Goal: Transaction & Acquisition: Purchase product/service

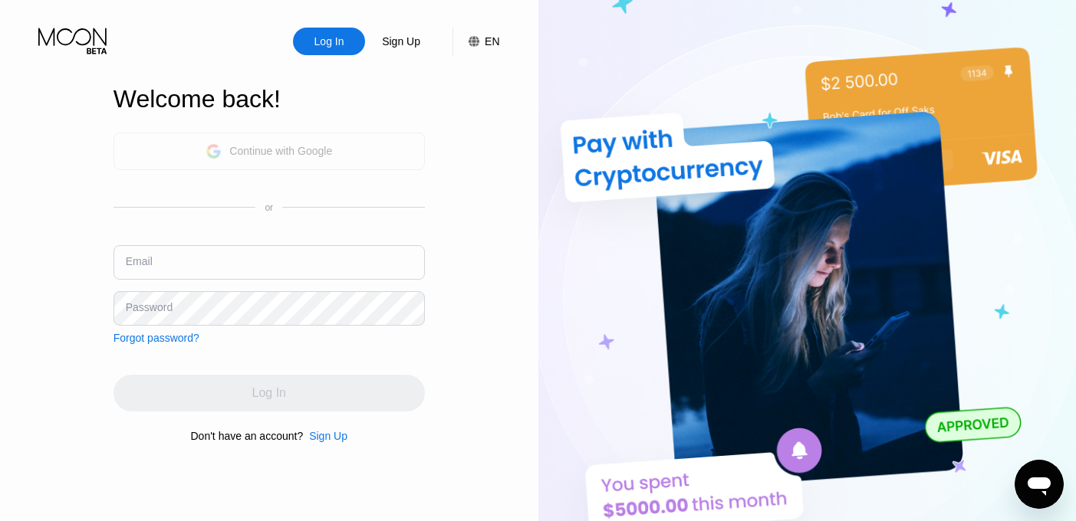
click at [206, 159] on div "Continue with Google" at bounding box center [268, 152] width 126 height 24
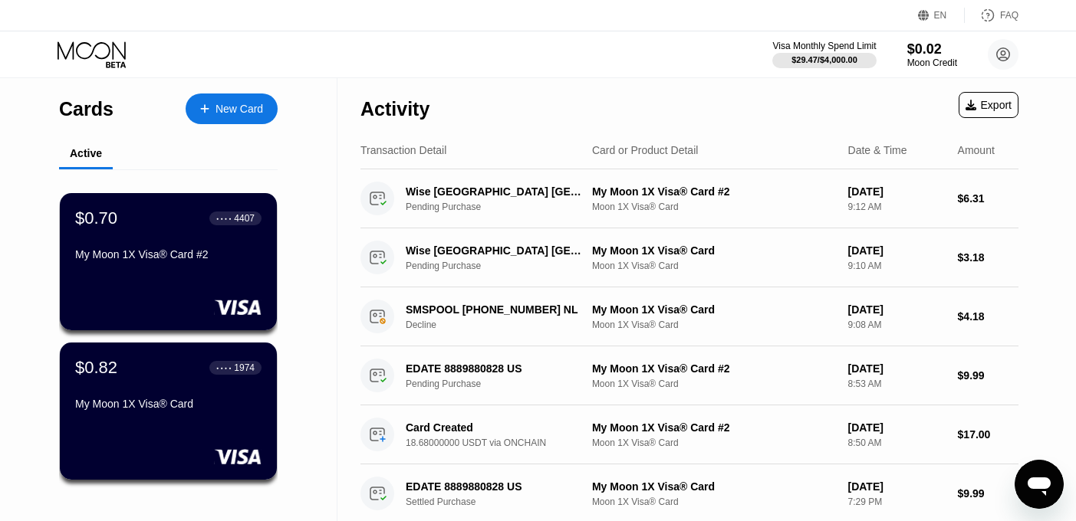
click at [251, 100] on div "New Card" at bounding box center [232, 109] width 92 height 31
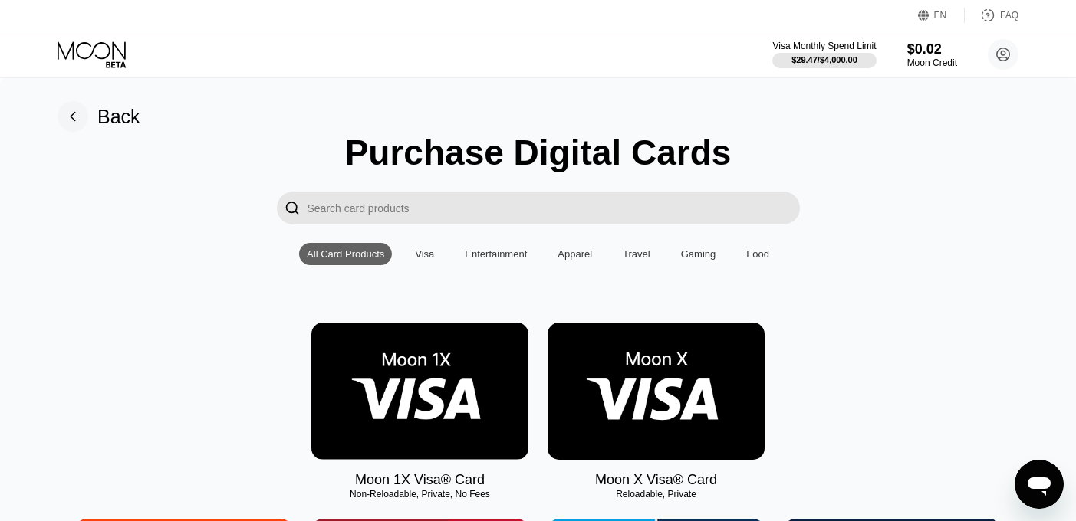
click at [396, 409] on img at bounding box center [419, 391] width 217 height 137
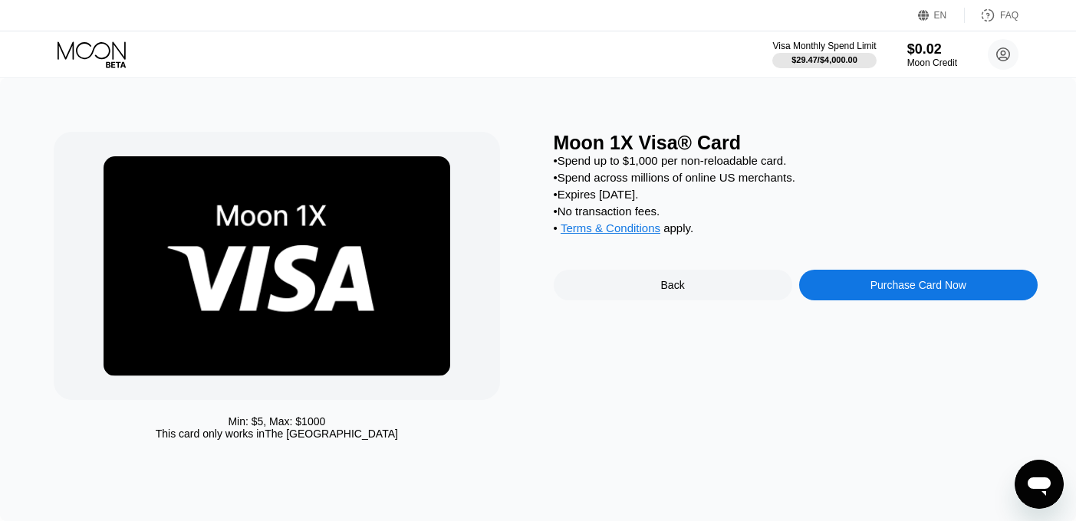
click at [861, 288] on div "Purchase Card Now" at bounding box center [918, 285] width 238 height 31
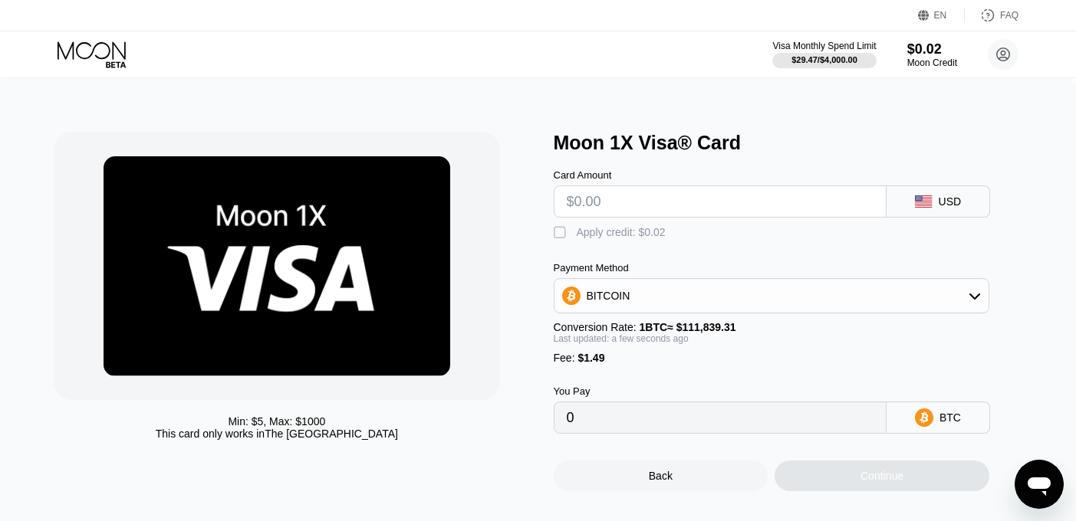
click at [654, 197] on input "text" at bounding box center [720, 201] width 307 height 31
type input "$1"
type input "0.00002227"
type input "$11"
type input "0.00011168"
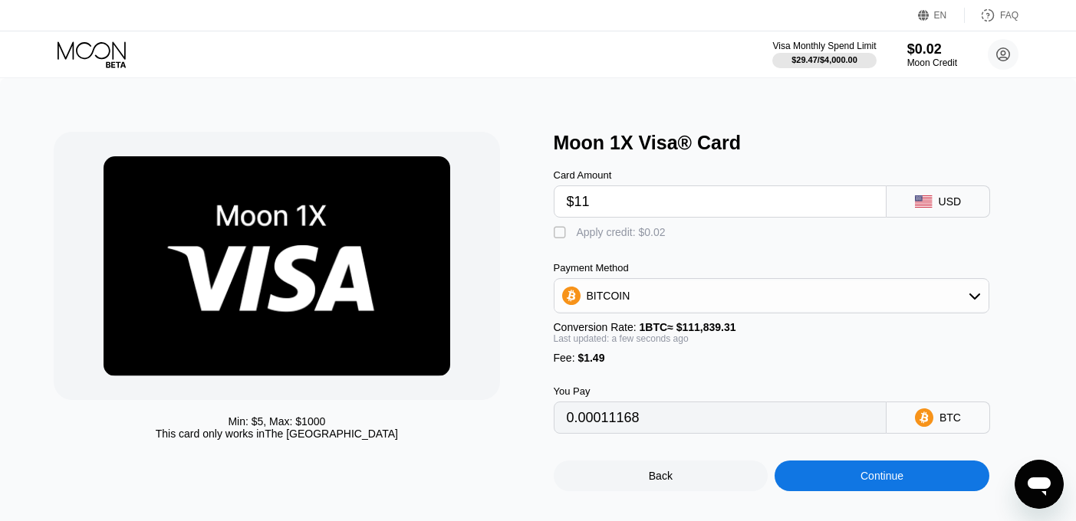
type input "$11"
click at [762, 301] on div "BITCOIN" at bounding box center [771, 296] width 434 height 31
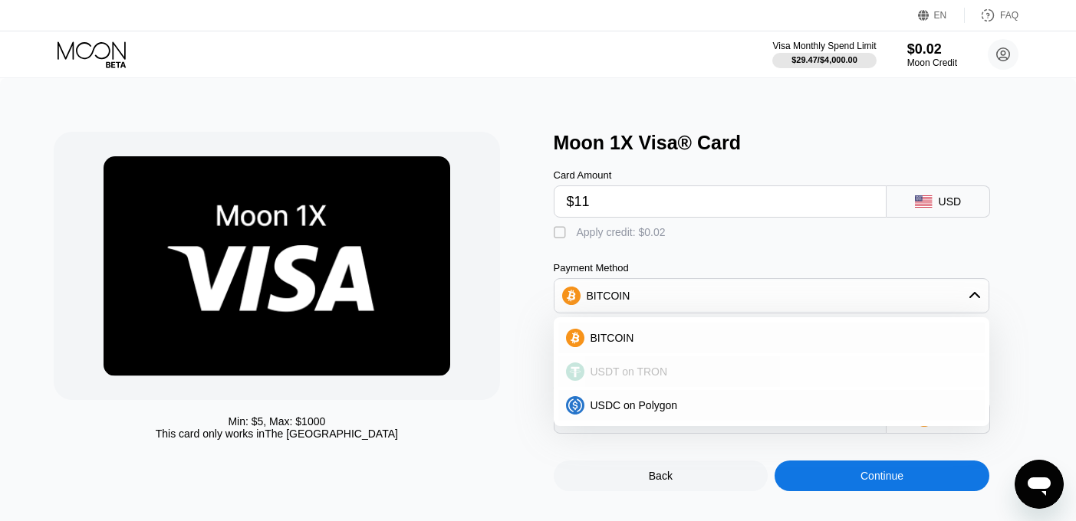
click at [666, 370] on div "USDT on TRON" at bounding box center [780, 372] width 393 height 12
type input "12.62"
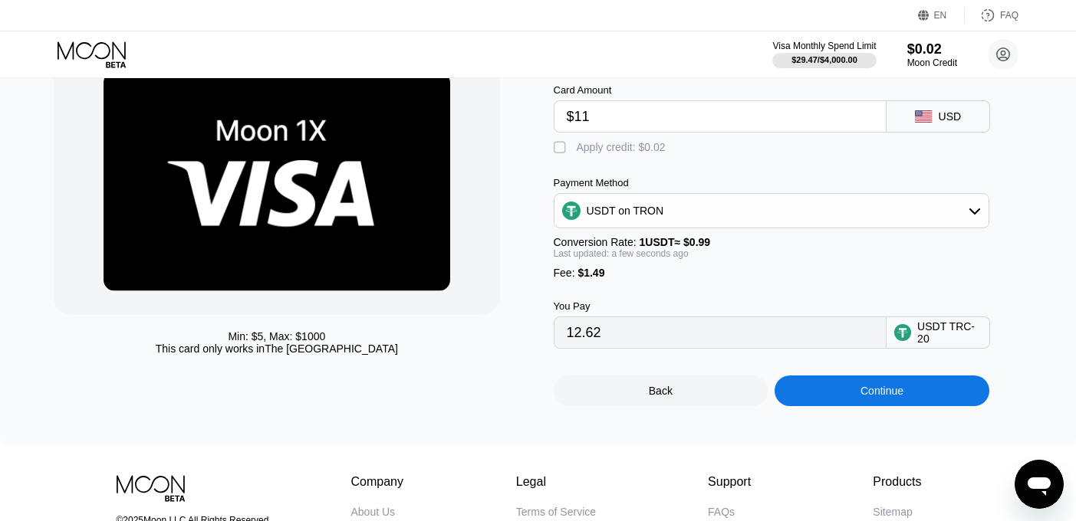
scroll to position [86, 0]
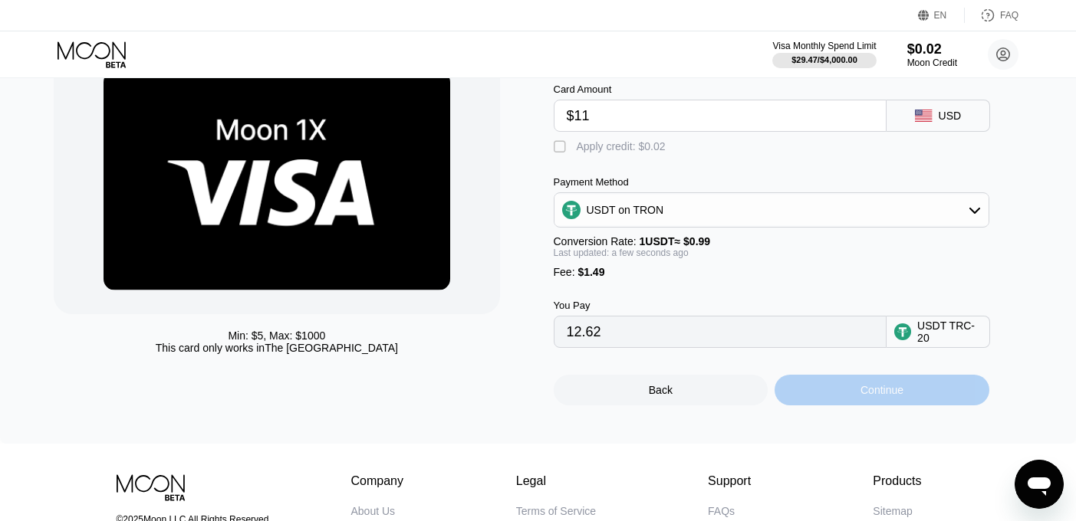
click at [865, 383] on div "Continue" at bounding box center [881, 390] width 215 height 31
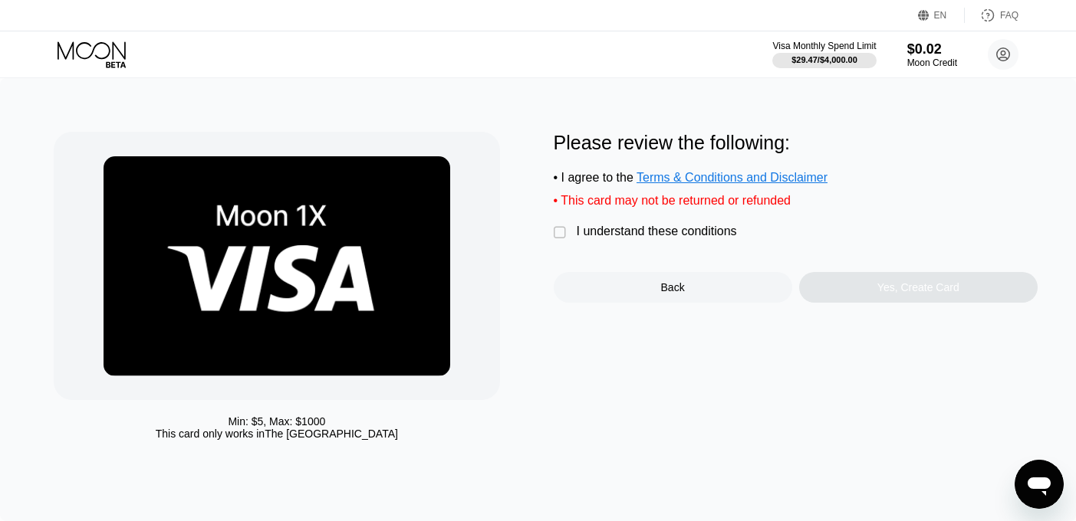
click at [566, 232] on div "" at bounding box center [561, 232] width 15 height 15
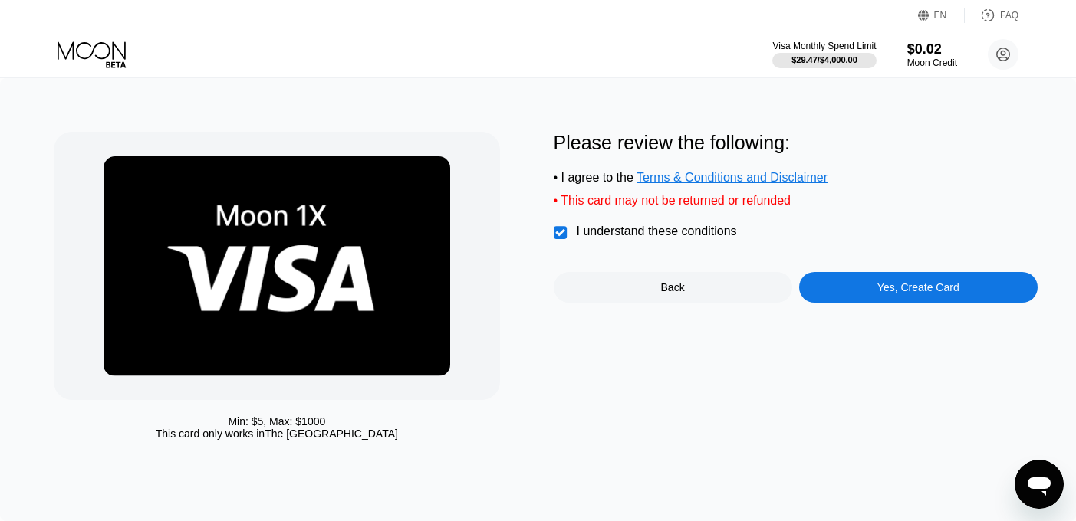
click at [855, 293] on div "Yes, Create Card" at bounding box center [918, 287] width 238 height 31
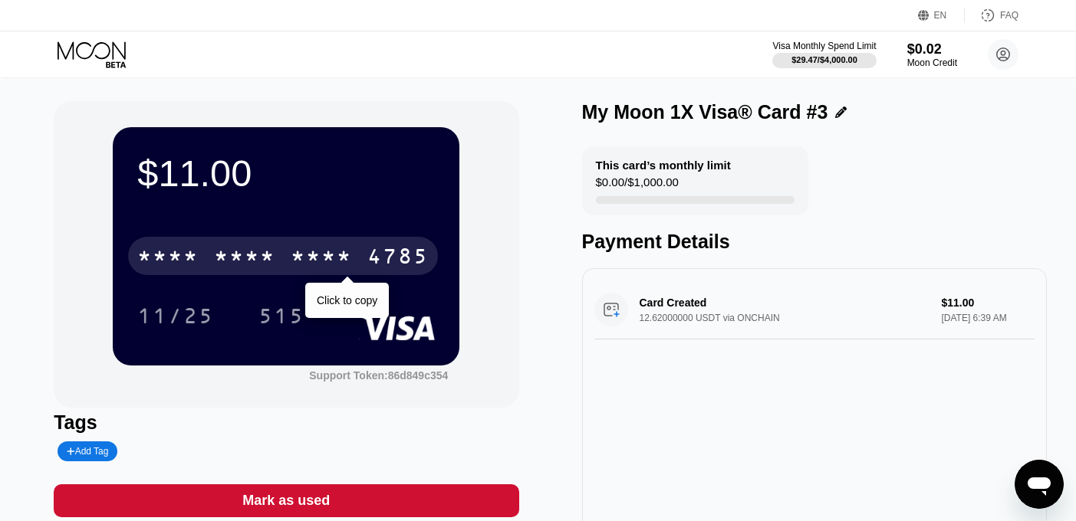
click at [328, 264] on div "* * * *" at bounding box center [321, 258] width 61 height 25
click at [347, 258] on div "2615" at bounding box center [321, 258] width 61 height 25
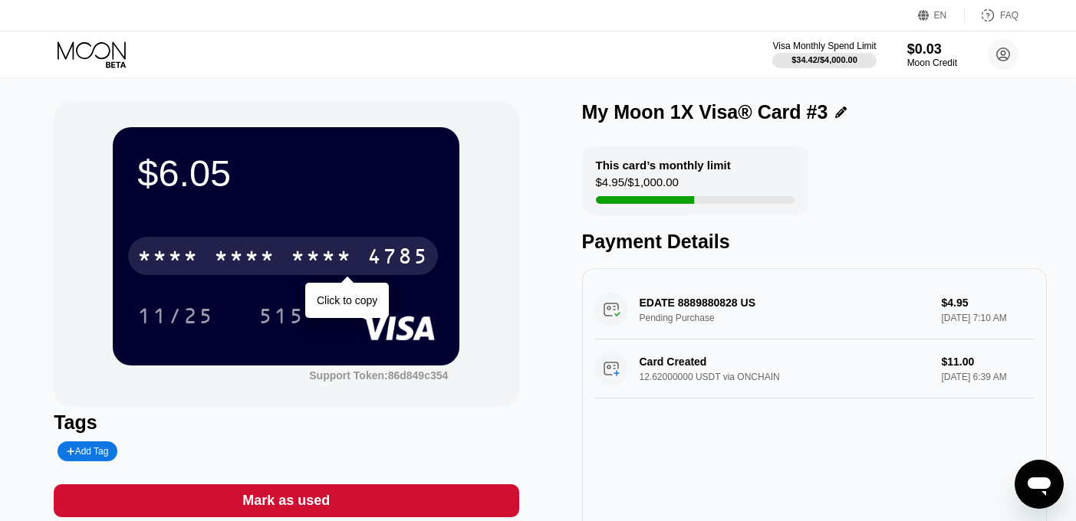
click at [340, 261] on div "* * * *" at bounding box center [321, 258] width 61 height 25
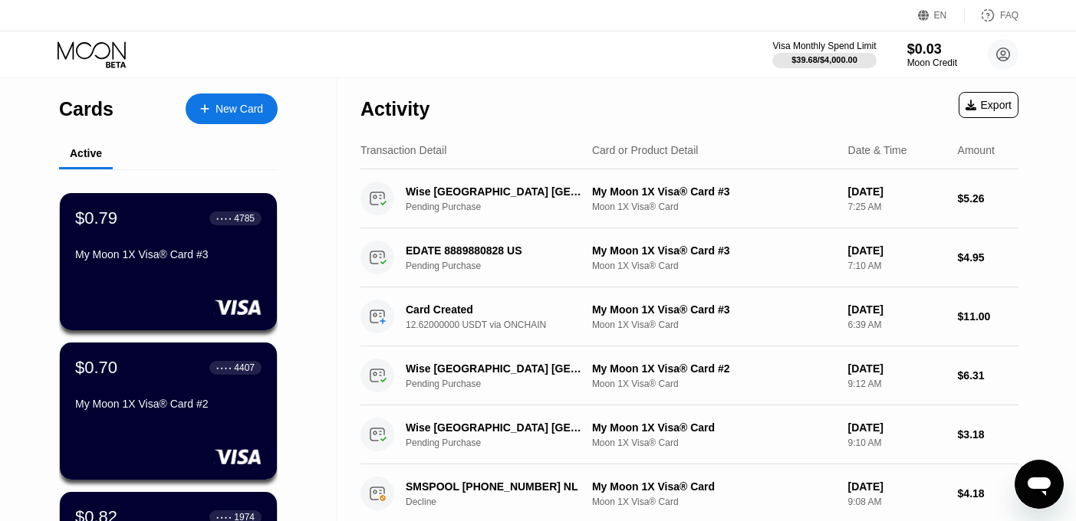
click at [235, 108] on div "New Card" at bounding box center [239, 109] width 48 height 13
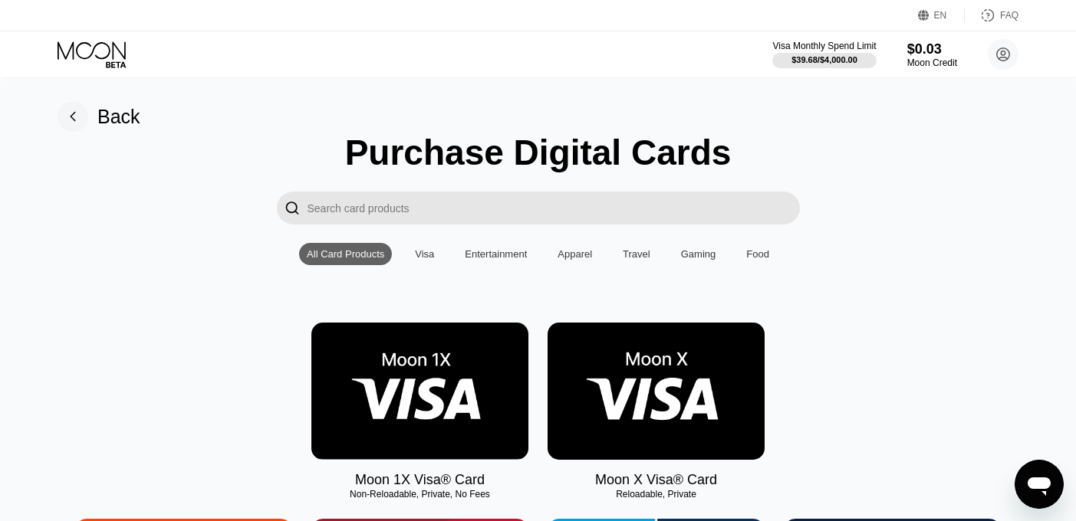
click at [428, 417] on img at bounding box center [419, 391] width 217 height 137
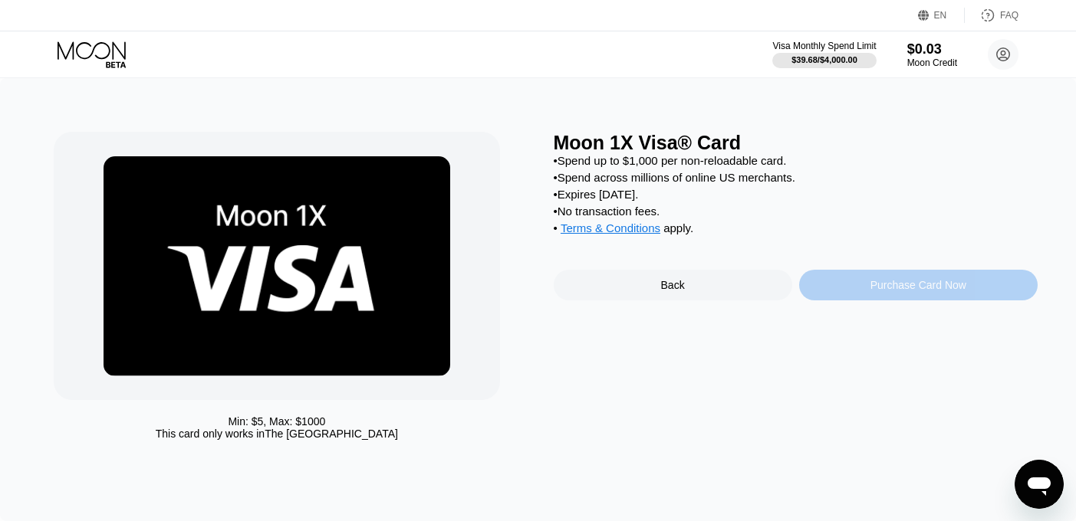
click at [885, 291] on div "Purchase Card Now" at bounding box center [918, 285] width 96 height 12
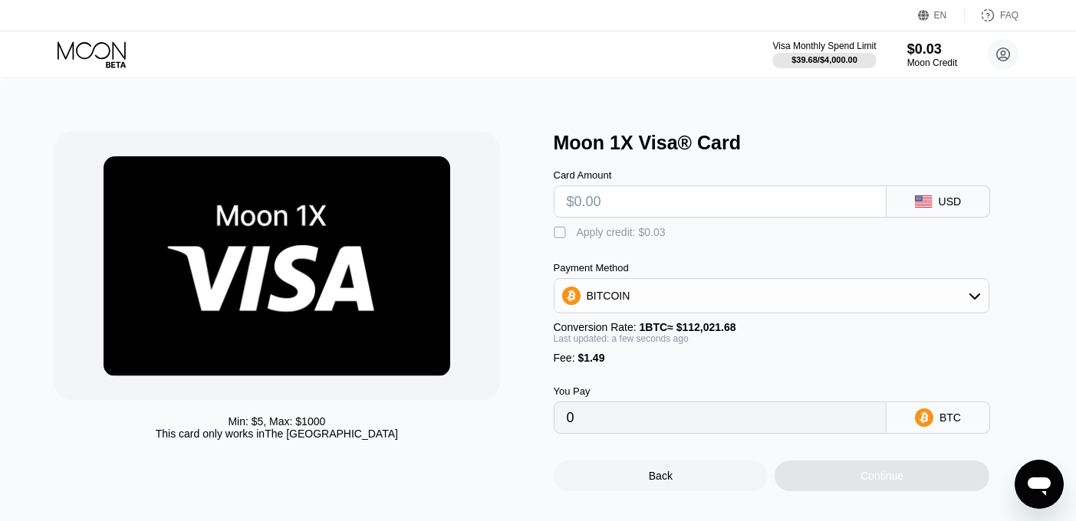
click at [642, 201] on input "text" at bounding box center [720, 201] width 307 height 31
type input "$1"
type input "0.00002223"
type input "$15"
type input "0.00014721"
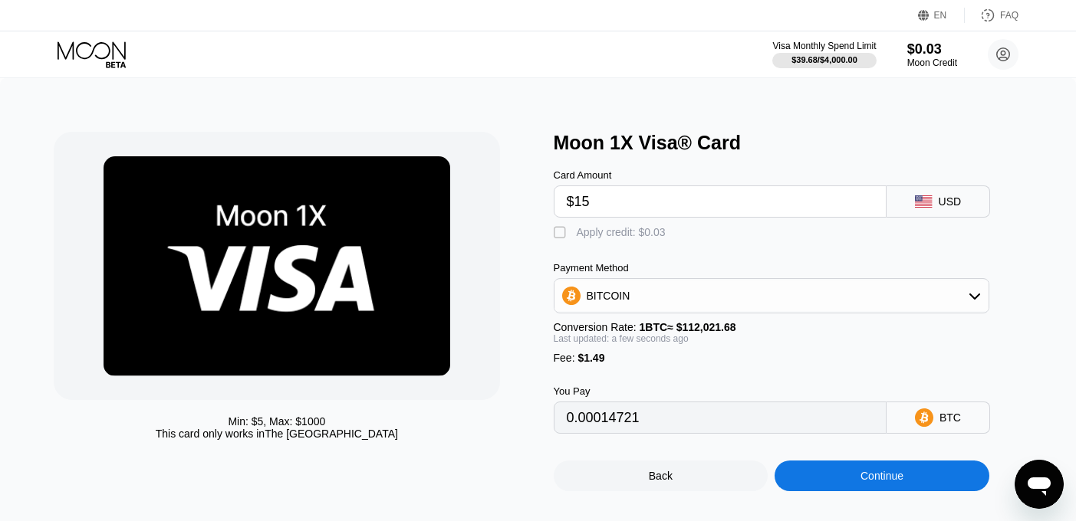
type input "$15"
click at [782, 243] on div "Card Amount $15 USD  Apply credit: $0.03 Payment Method BITCOIN Conversion Rat…" at bounding box center [796, 294] width 484 height 280
click at [561, 238] on div "" at bounding box center [561, 232] width 15 height 15
click at [724, 291] on div "BITCOIN" at bounding box center [771, 296] width 434 height 31
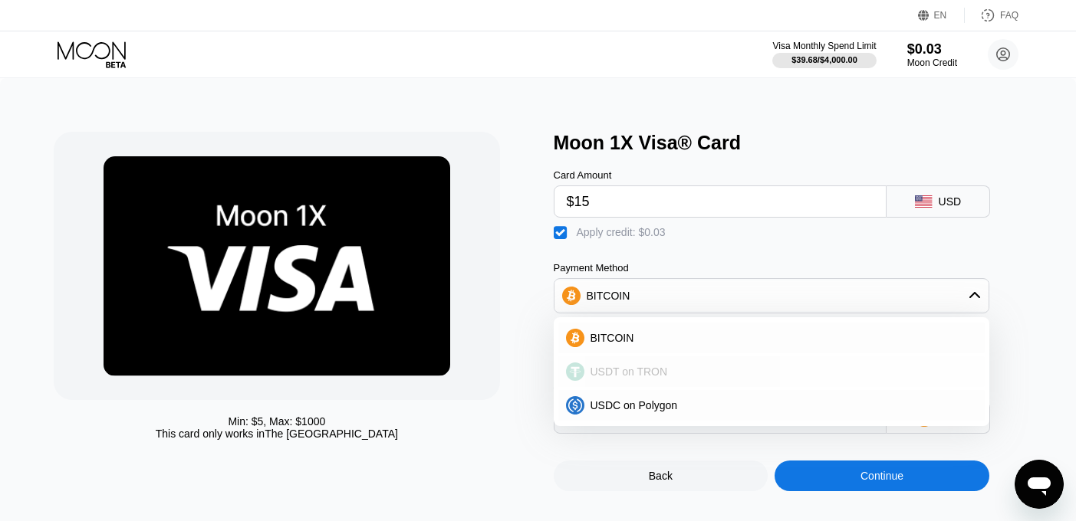
click at [655, 380] on div "USDT on TRON" at bounding box center [771, 371] width 426 height 31
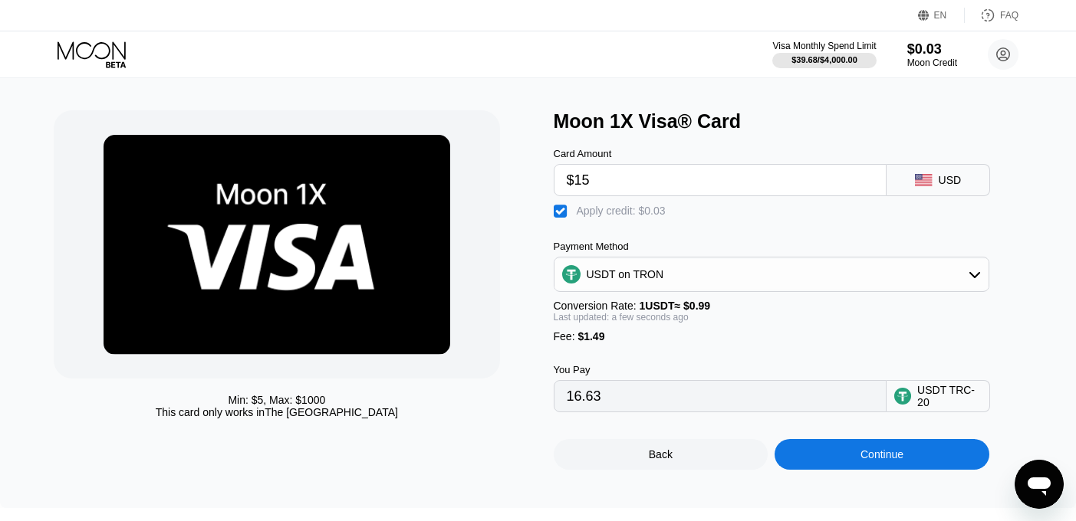
scroll to position [16, 0]
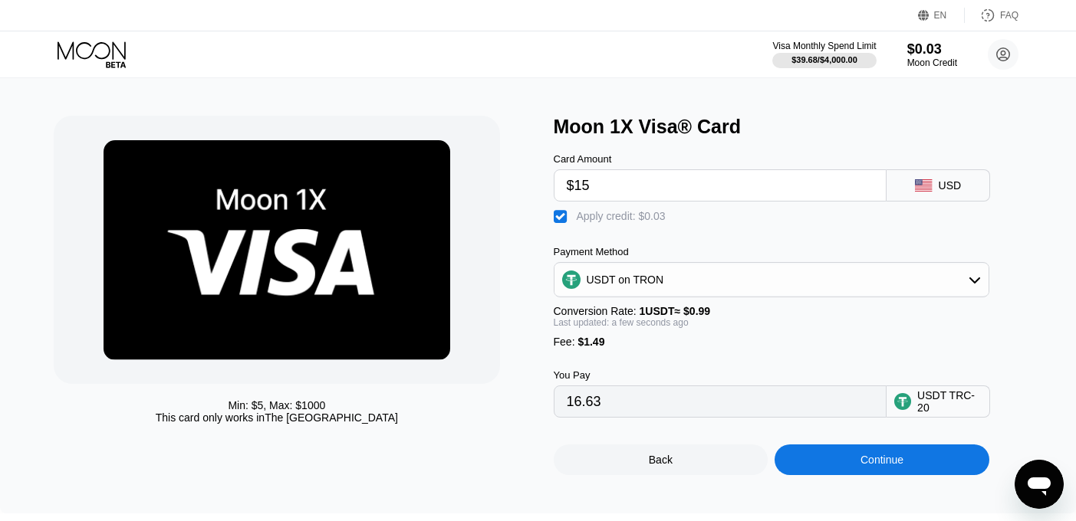
click at [566, 217] on div "" at bounding box center [561, 216] width 15 height 15
type input "16.66"
click at [900, 460] on div "Continue" at bounding box center [881, 460] width 43 height 12
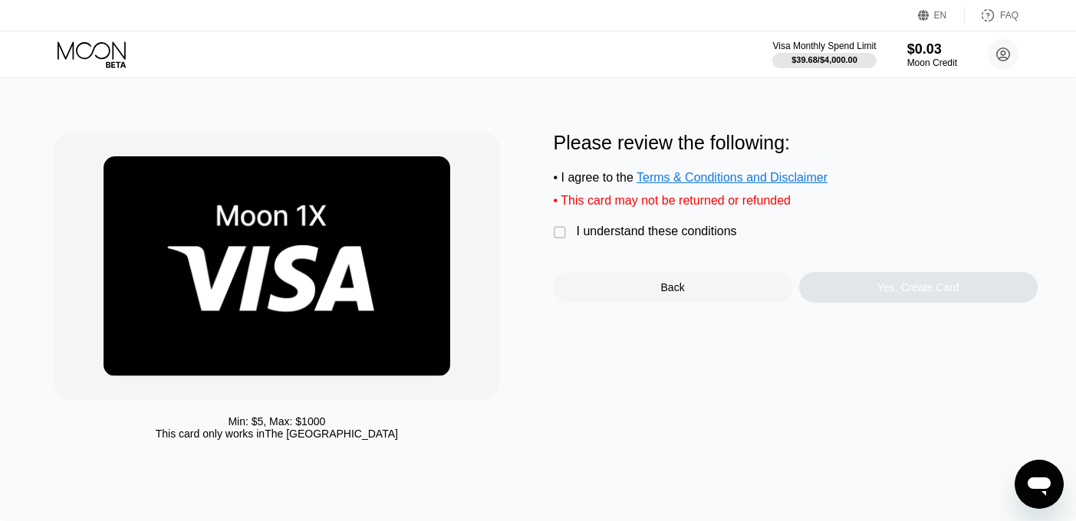
click at [566, 235] on div "" at bounding box center [561, 232] width 15 height 15
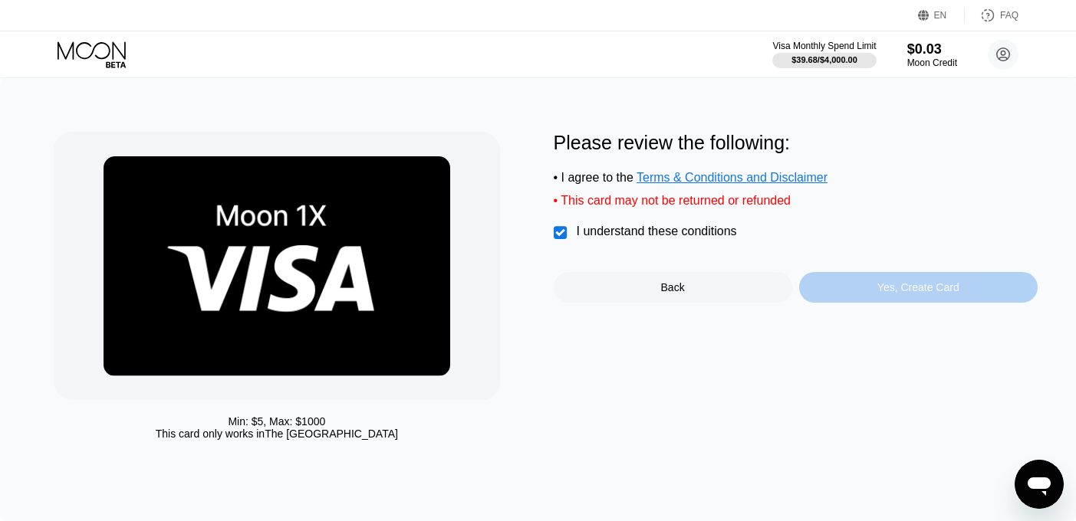
click at [874, 283] on div "Yes, Create Card" at bounding box center [918, 287] width 238 height 31
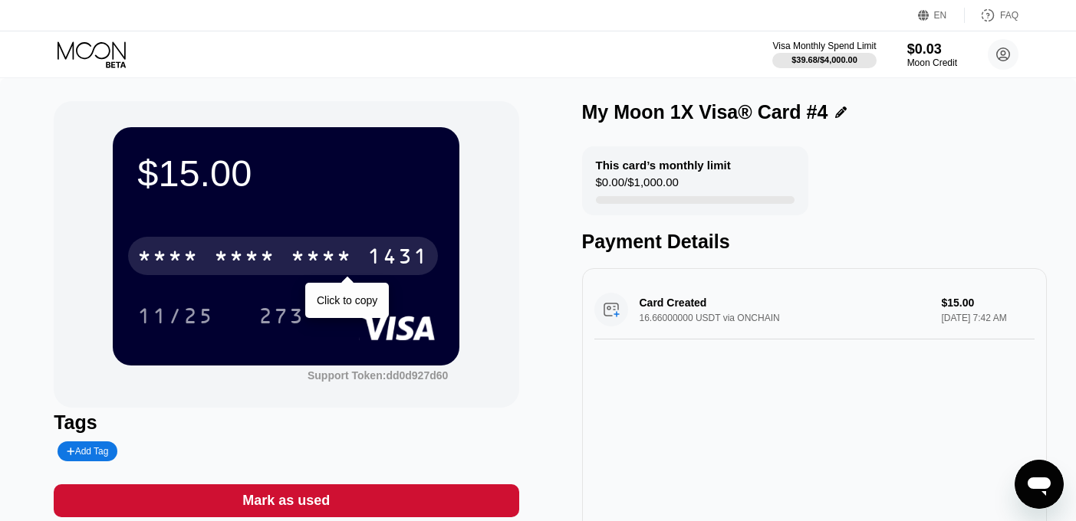
click at [309, 261] on div "* * * *" at bounding box center [321, 258] width 61 height 25
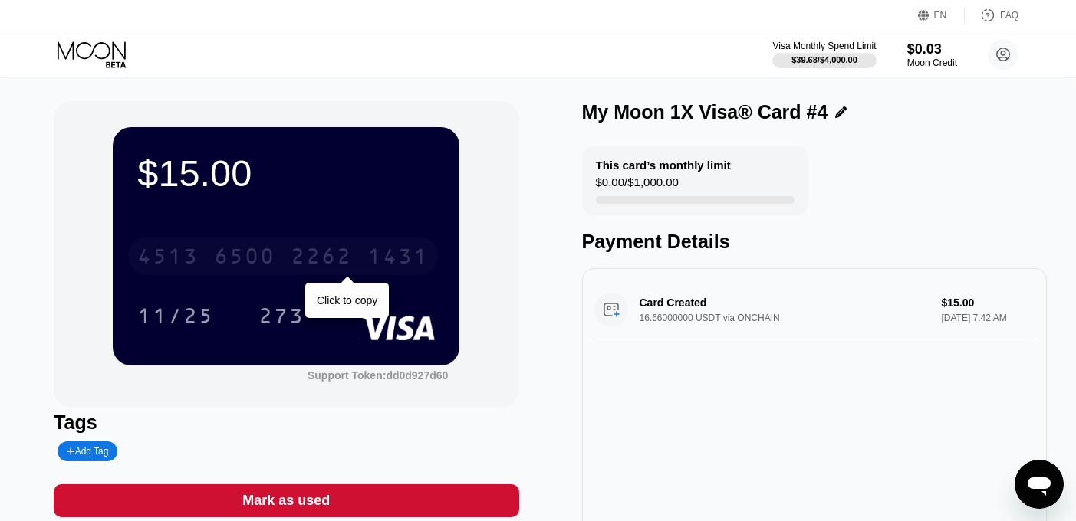
click at [341, 254] on div "2262" at bounding box center [321, 258] width 61 height 25
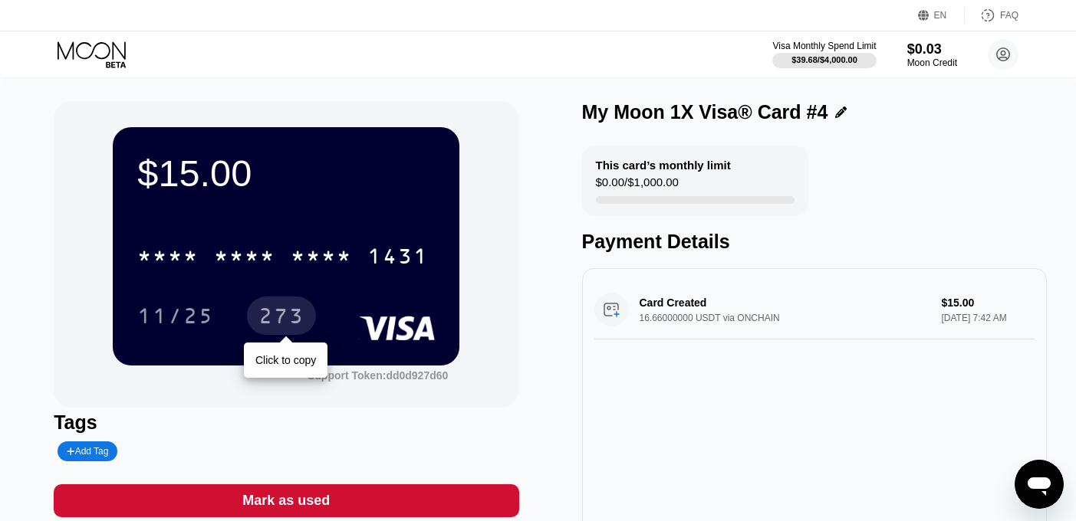
click at [297, 317] on div "273" at bounding box center [281, 318] width 46 height 25
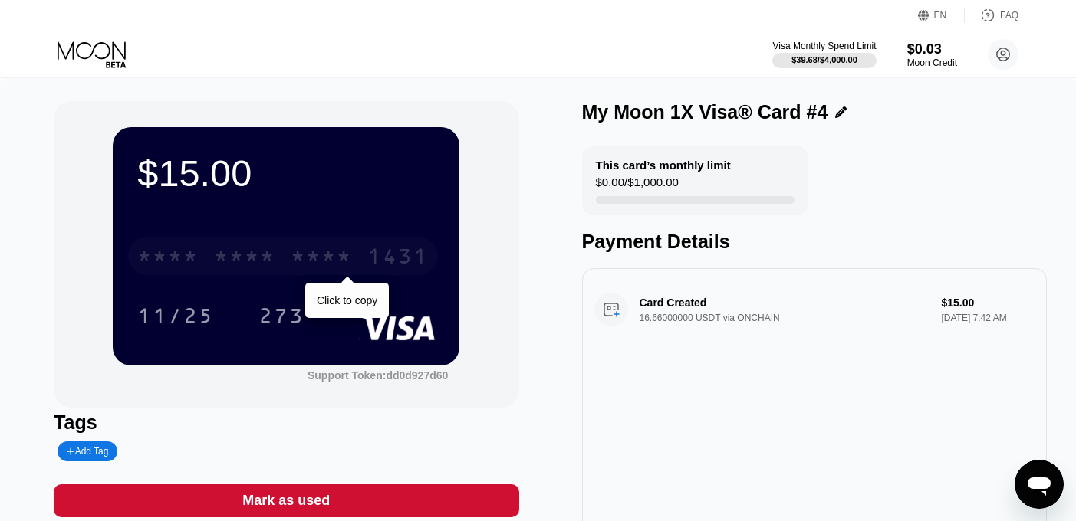
click at [366, 258] on div "* * * * * * * * * * * * 1431" at bounding box center [283, 256] width 310 height 38
click at [393, 258] on div "1431" at bounding box center [397, 258] width 61 height 25
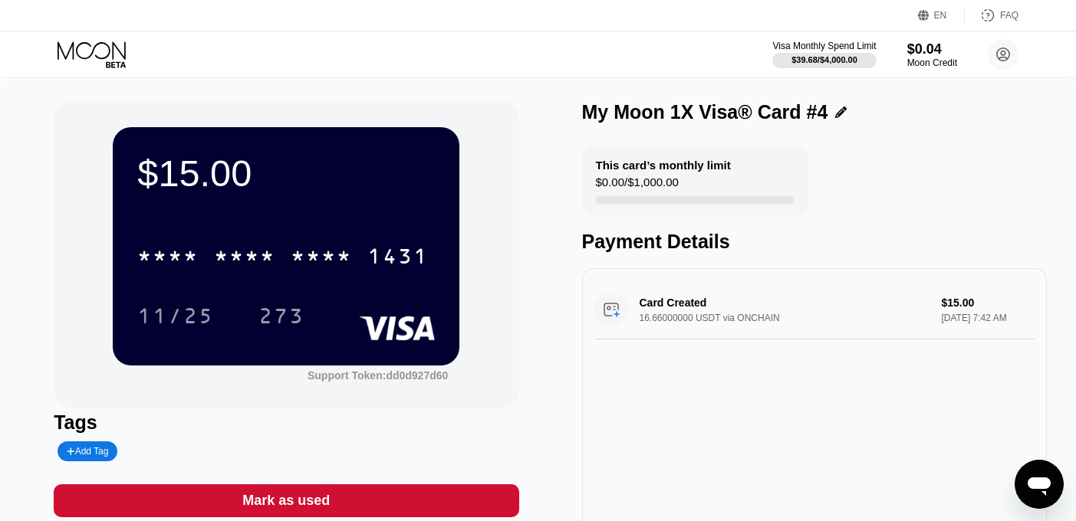
click at [73, 51] on icon at bounding box center [91, 50] width 68 height 18
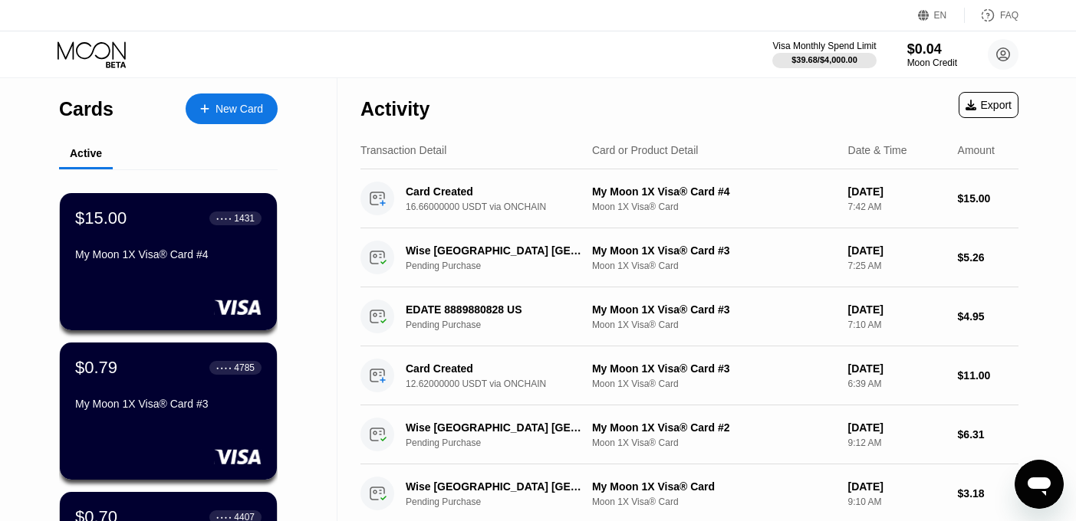
click at [227, 103] on div "New Card" at bounding box center [239, 109] width 48 height 13
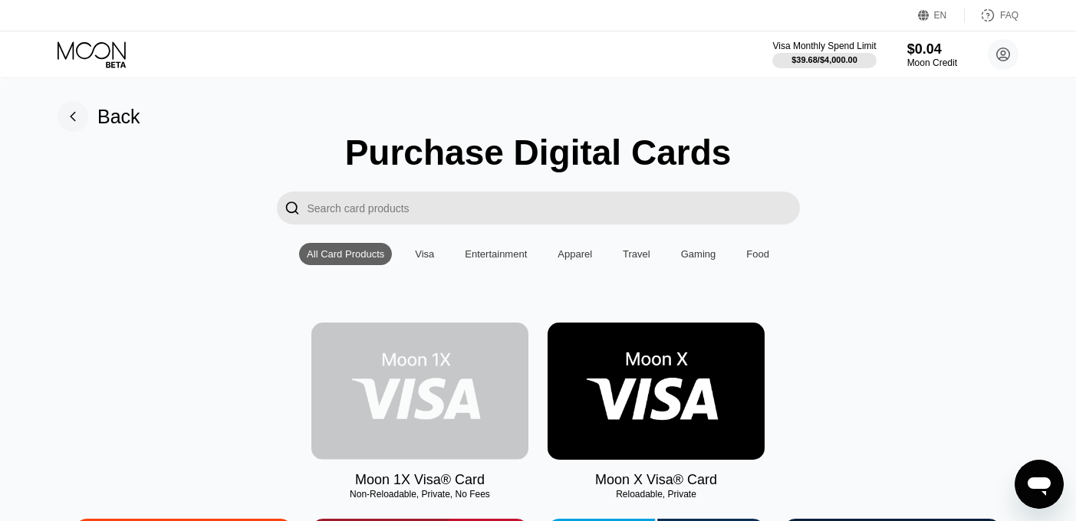
click at [428, 386] on img at bounding box center [419, 391] width 217 height 137
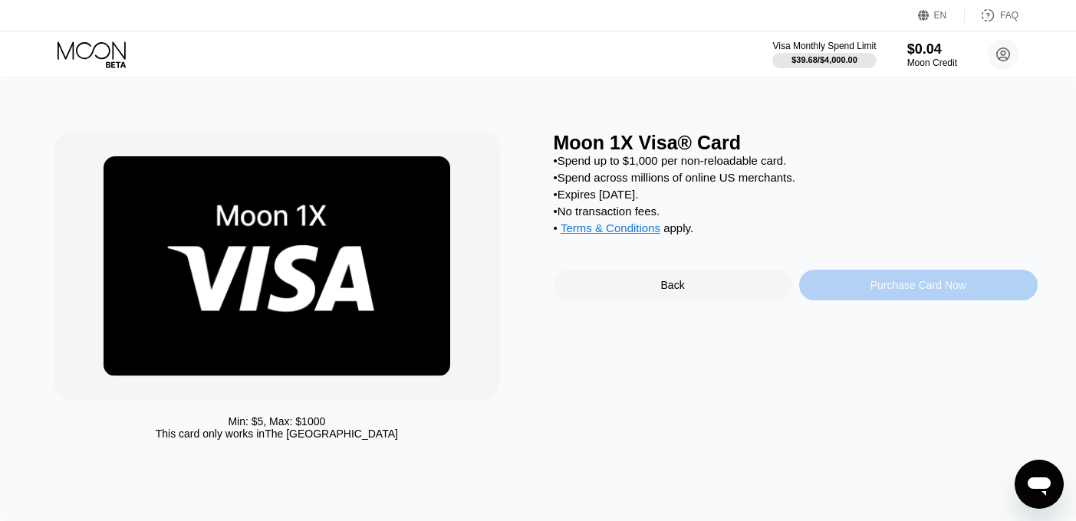
click at [912, 287] on div "Purchase Card Now" at bounding box center [918, 285] width 96 height 12
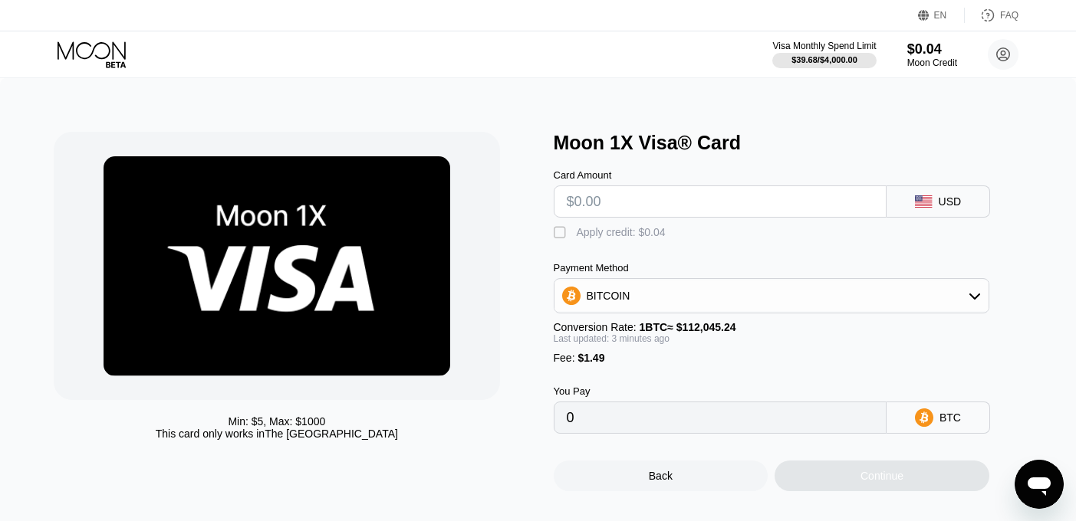
click at [795, 197] on input "text" at bounding box center [720, 201] width 307 height 31
type input "$1"
type input "0.00002222"
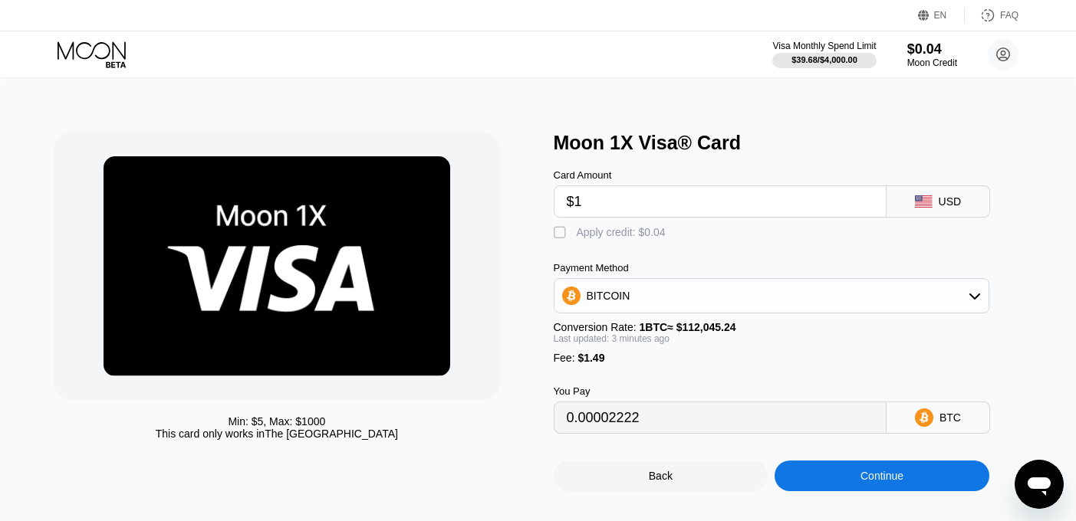
type input "$16"
type input "0.00015607"
type input "$16.5"
type input "0.00016053"
type input "$16.5"
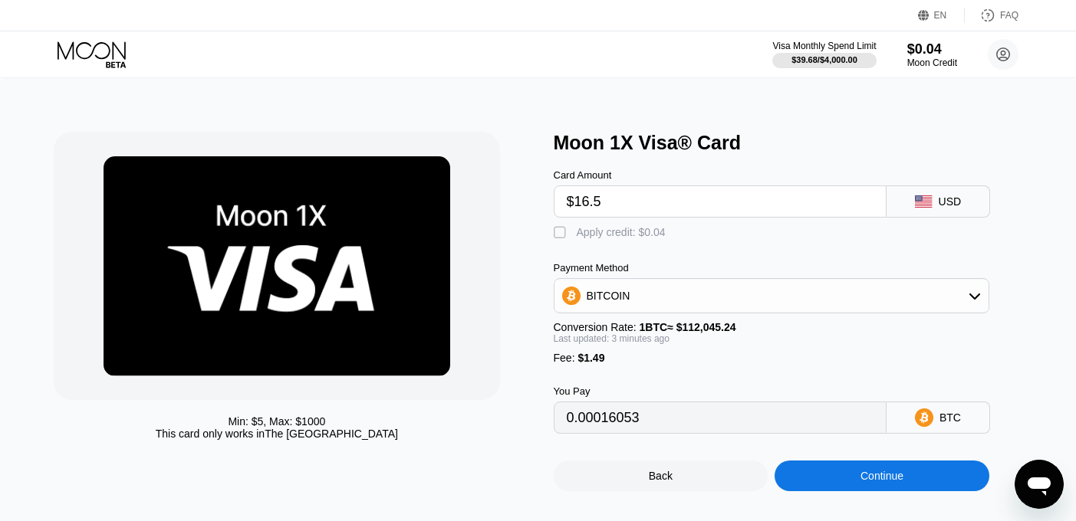
click at [842, 291] on div "BITCOIN" at bounding box center [771, 296] width 434 height 31
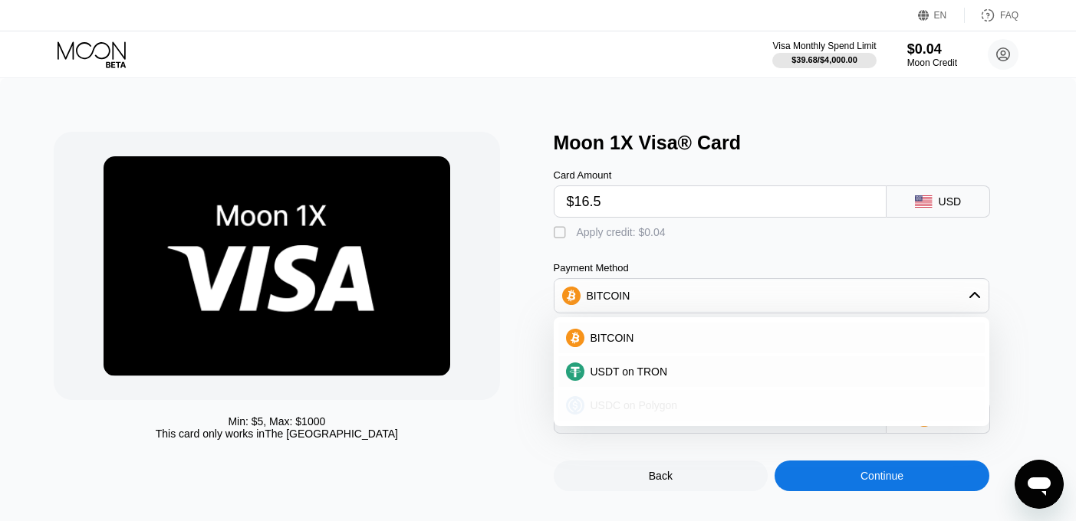
click at [688, 397] on div "USDC on Polygon" at bounding box center [771, 405] width 426 height 31
type input "17.99000000"
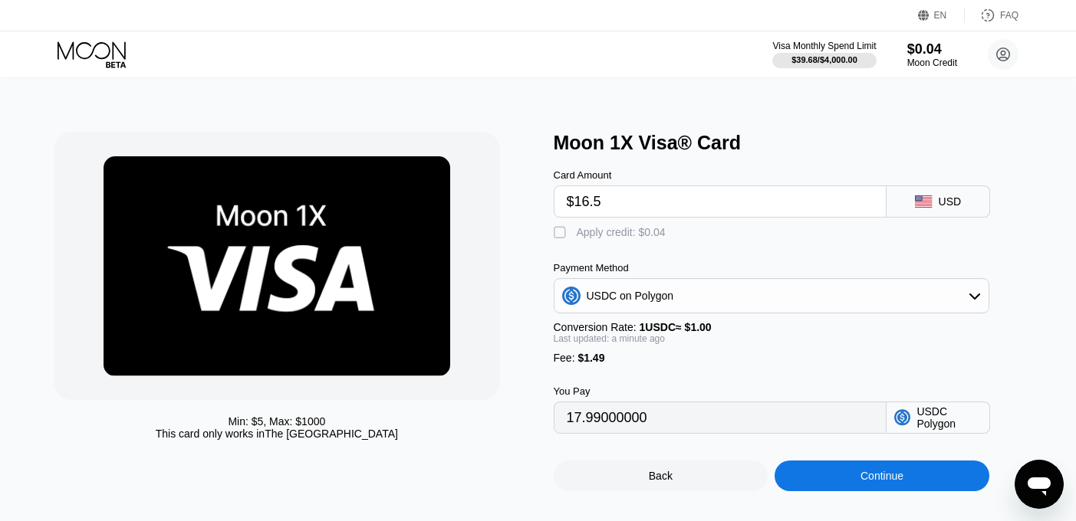
click at [931, 469] on div "Continue" at bounding box center [881, 476] width 215 height 31
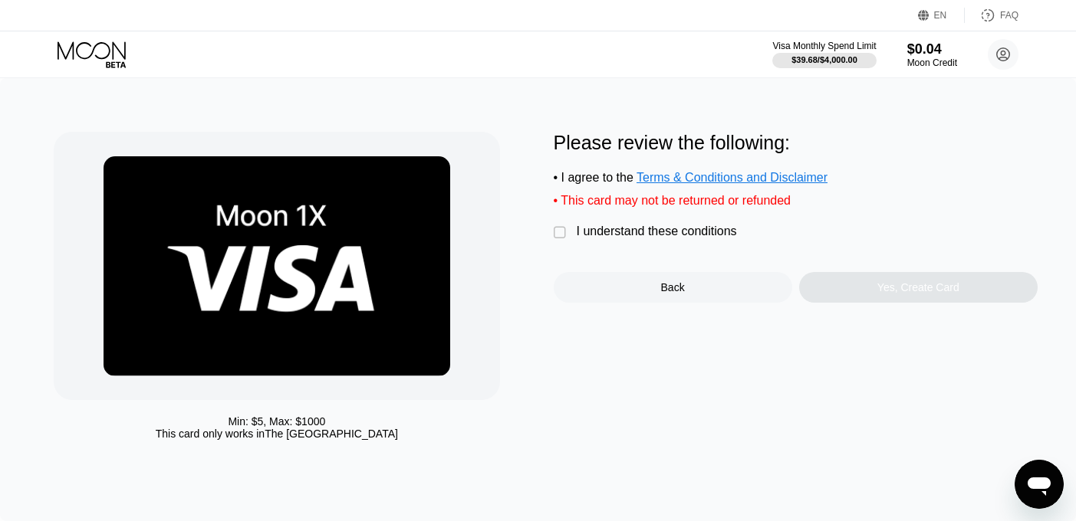
click at [573, 233] on div " I understand these conditions" at bounding box center [649, 233] width 191 height 16
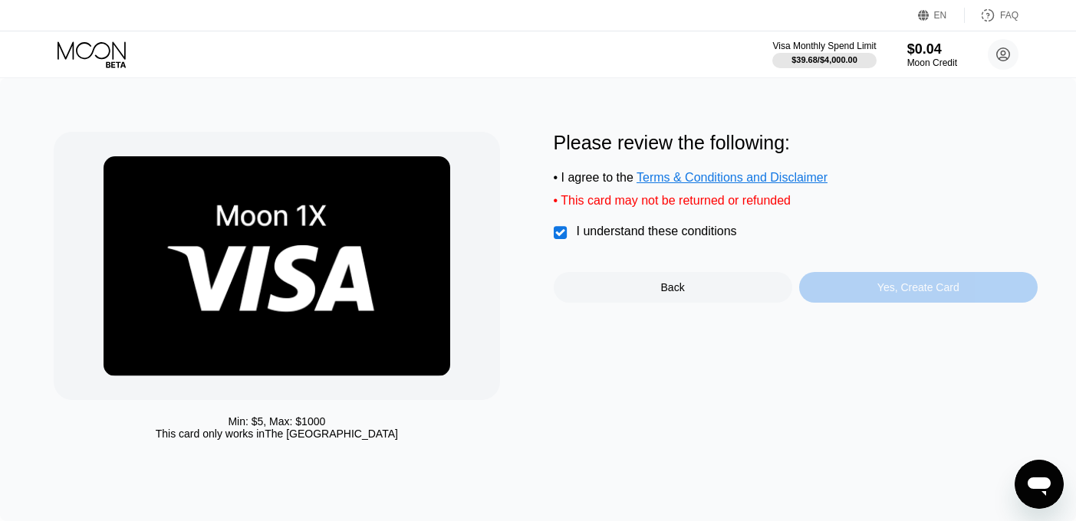
click at [934, 289] on div "Yes, Create Card" at bounding box center [918, 287] width 82 height 12
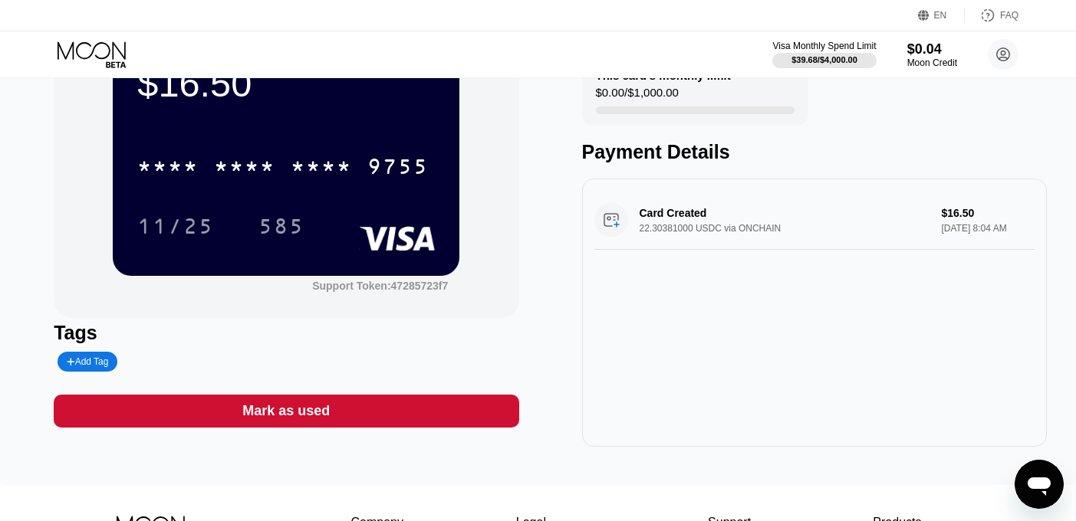
scroll to position [110, 0]
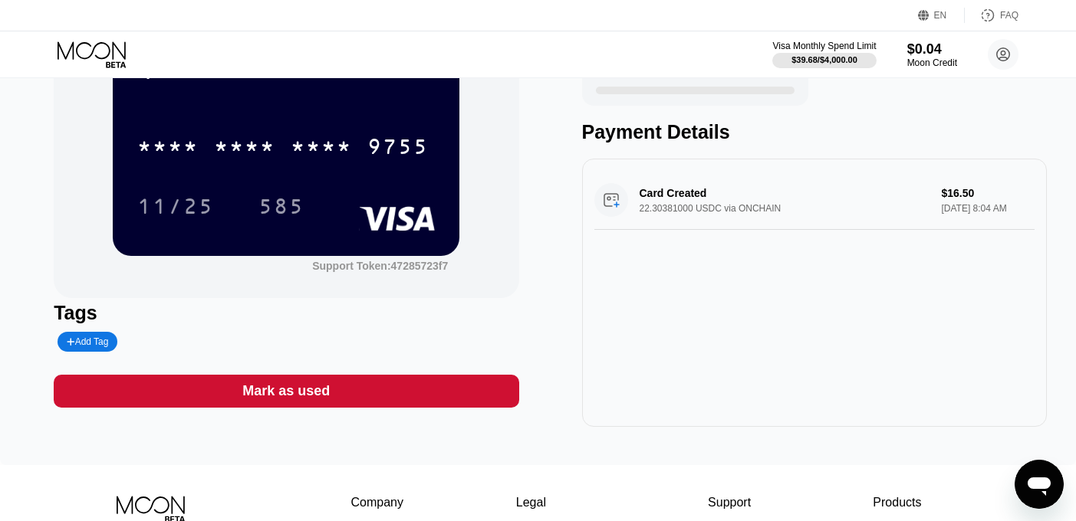
click at [652, 205] on div "Card Created 22.30381000 USDC via ONCHAIN $16.50 [DATE] 8:04 AM" at bounding box center [814, 200] width 440 height 59
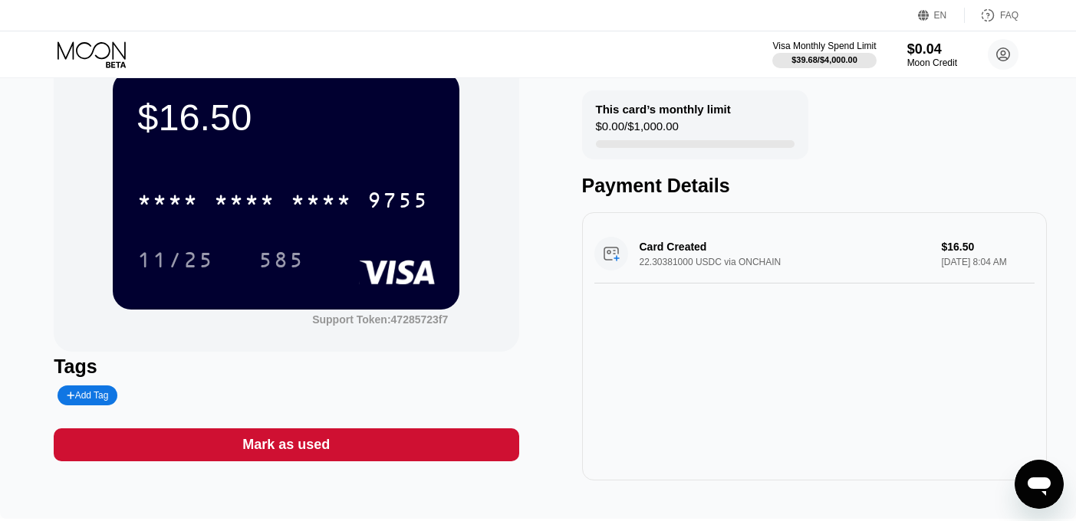
scroll to position [54, 0]
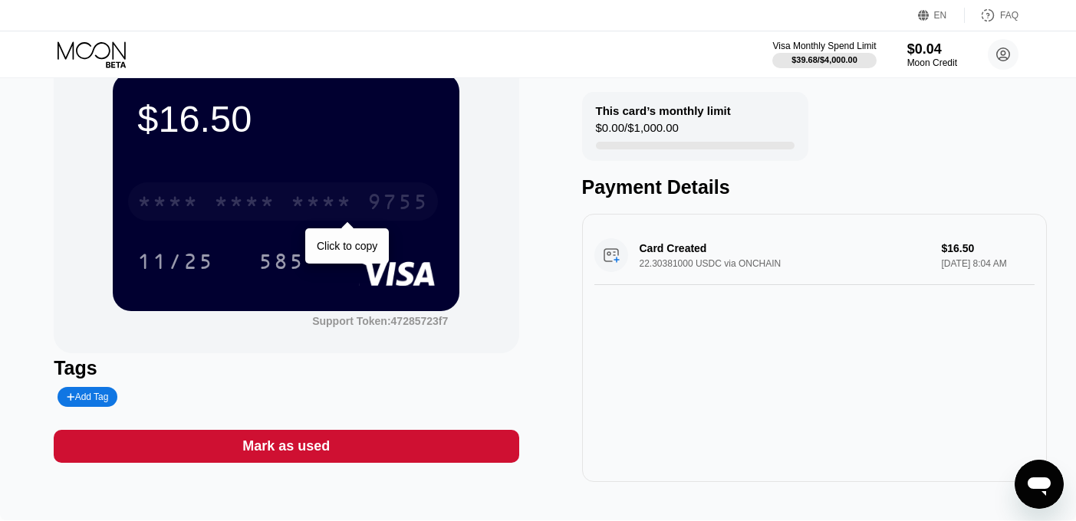
click at [343, 194] on div "* * * *" at bounding box center [321, 204] width 61 height 25
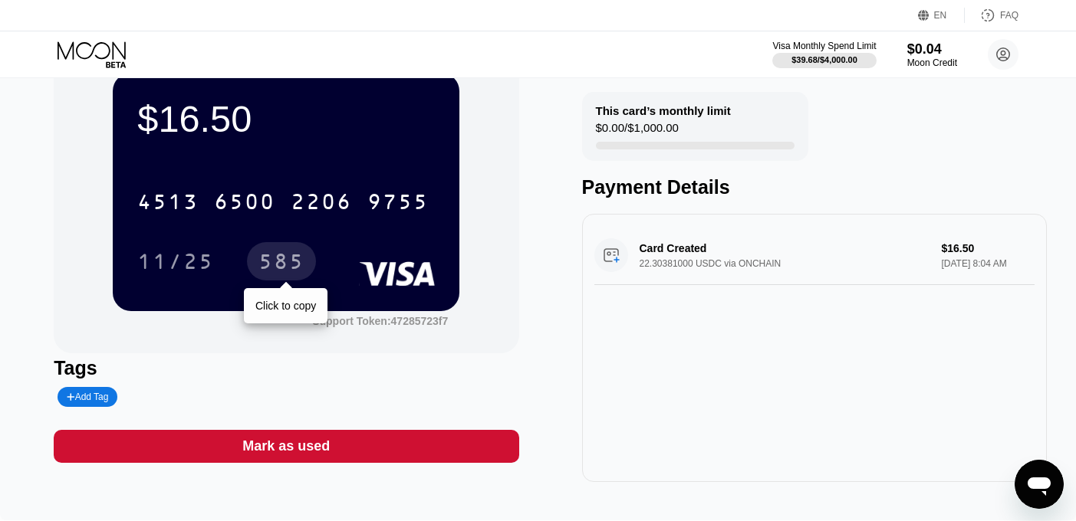
click at [289, 268] on div "585" at bounding box center [281, 263] width 46 height 25
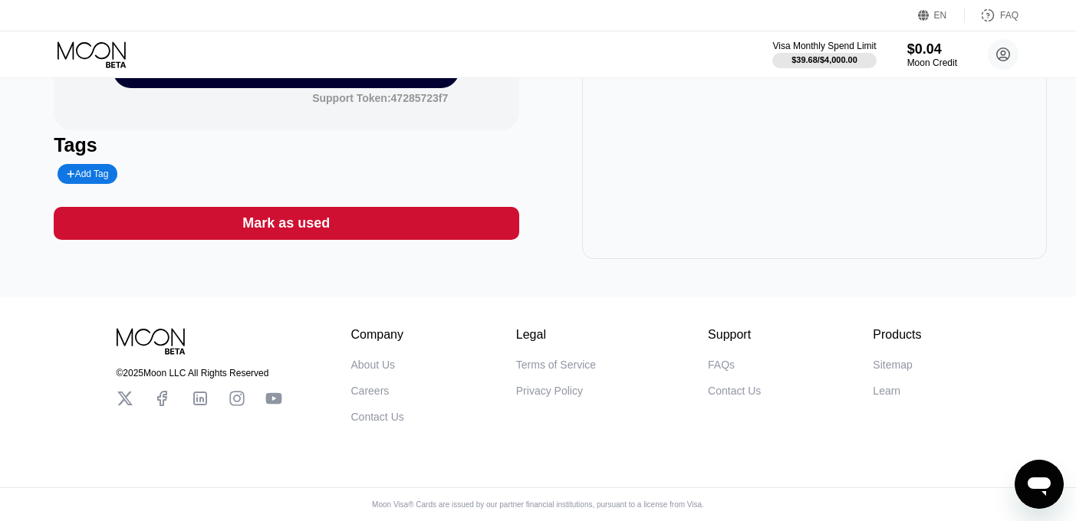
scroll to position [0, 0]
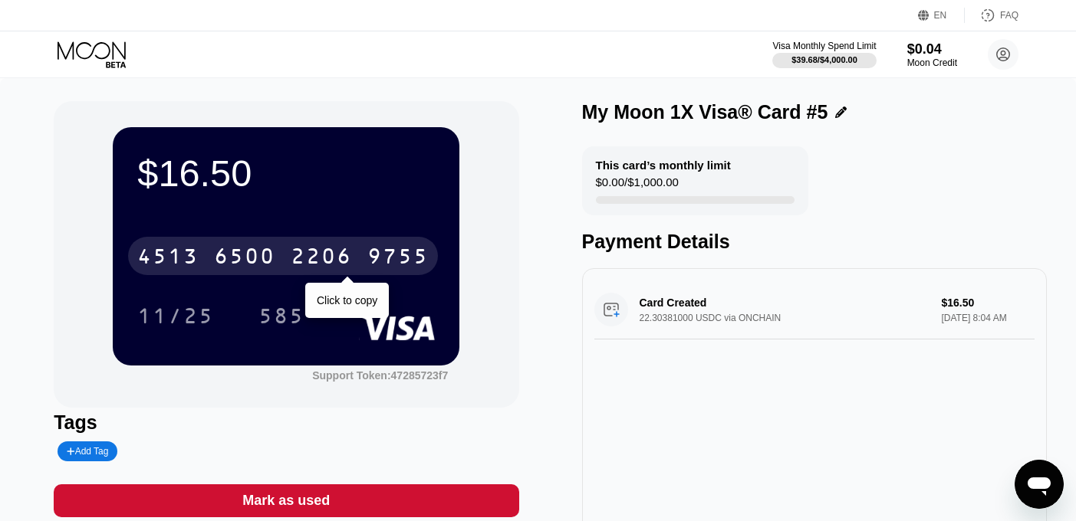
click at [318, 257] on div "2206" at bounding box center [321, 258] width 61 height 25
click at [206, 261] on div "* * * * * * * * * * * * 9755" at bounding box center [283, 256] width 310 height 38
